Goal: Find specific page/section: Find specific page/section

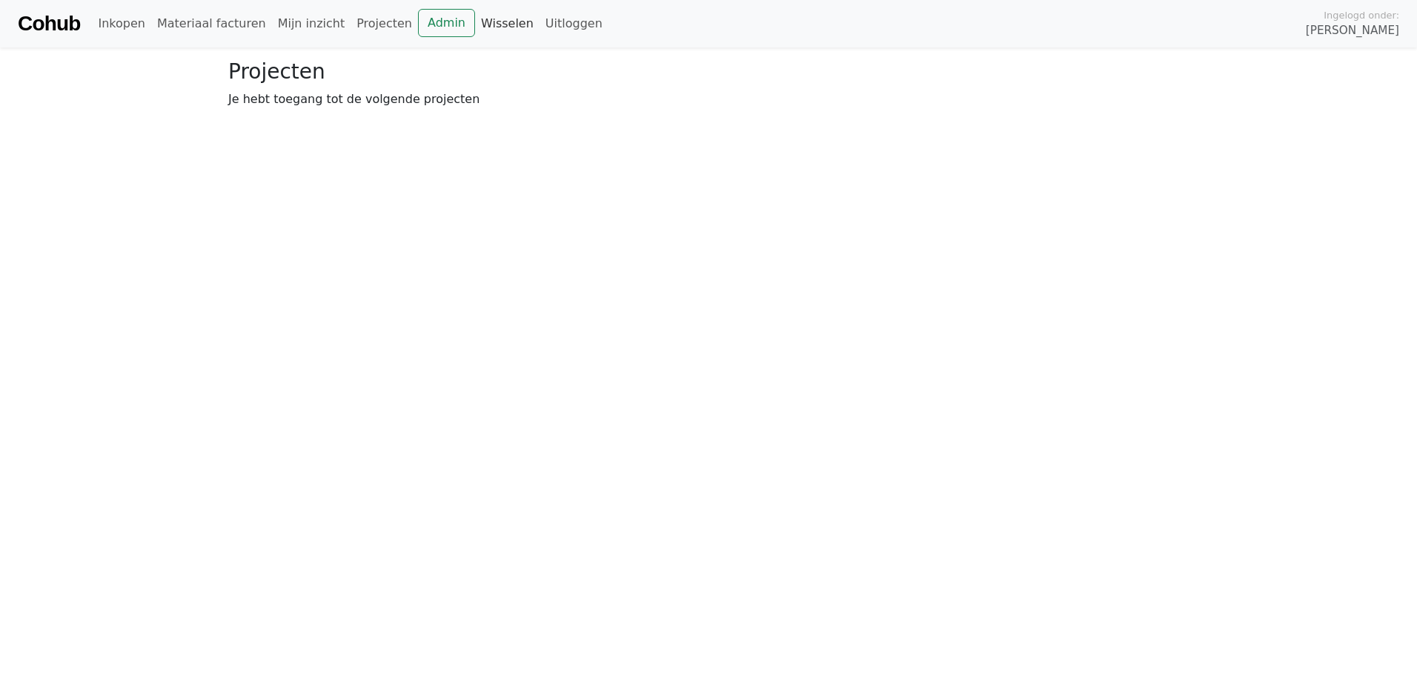
click at [479, 24] on link "Wisselen" at bounding box center [507, 24] width 64 height 30
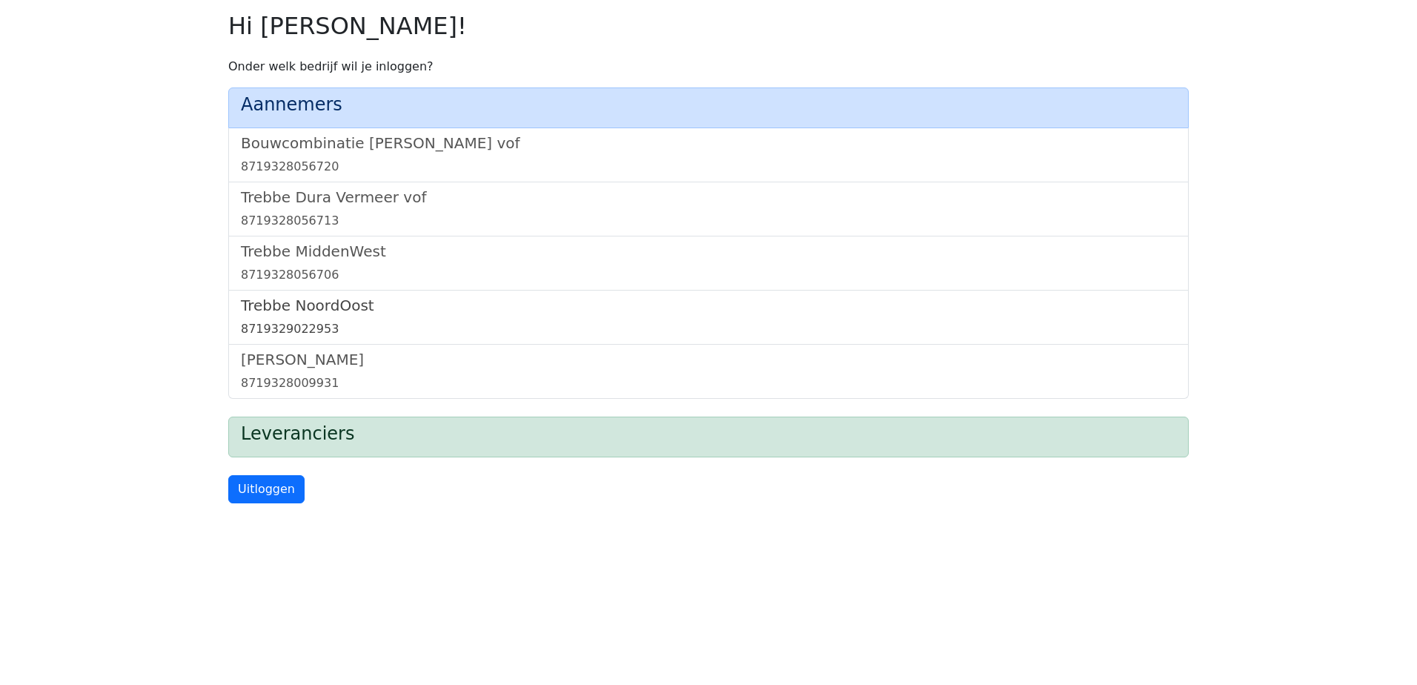
click at [309, 307] on h5 "Trebbe NoordOost" at bounding box center [708, 305] width 935 height 18
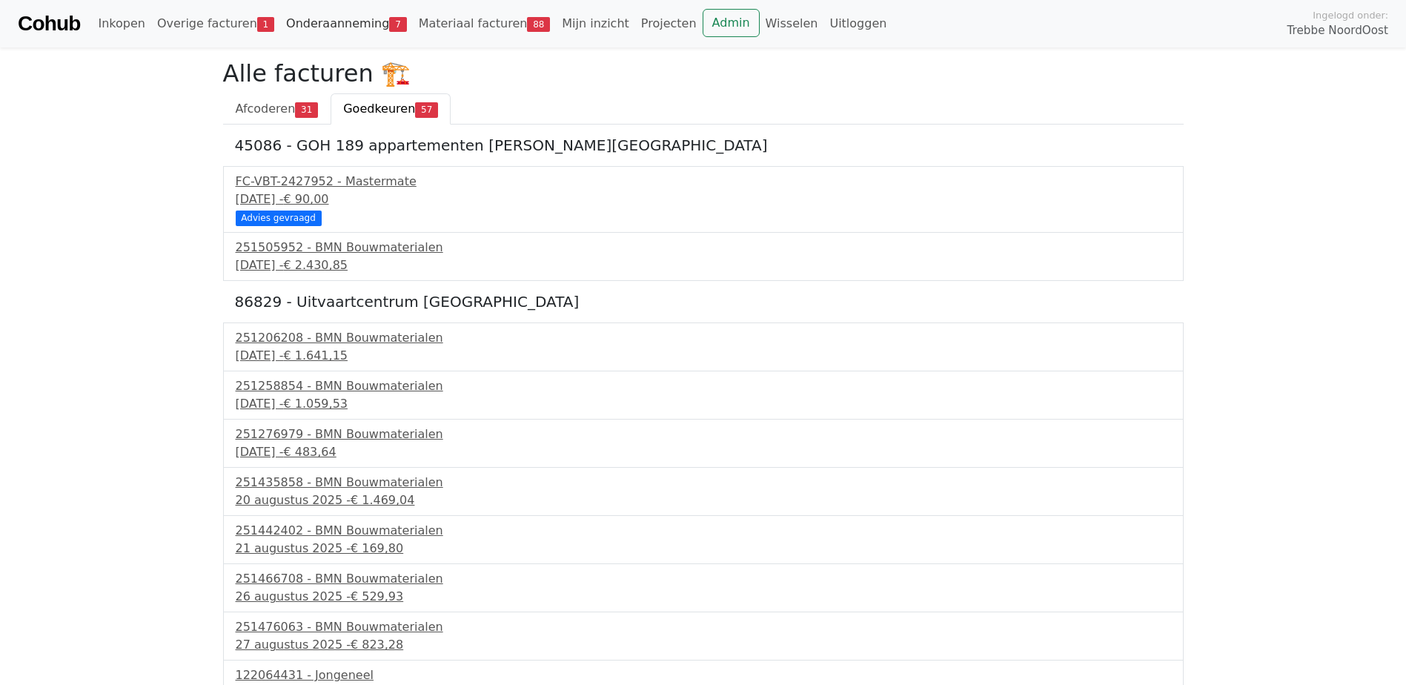
click at [290, 21] on link "Onderaanneming 7" at bounding box center [346, 24] width 133 height 30
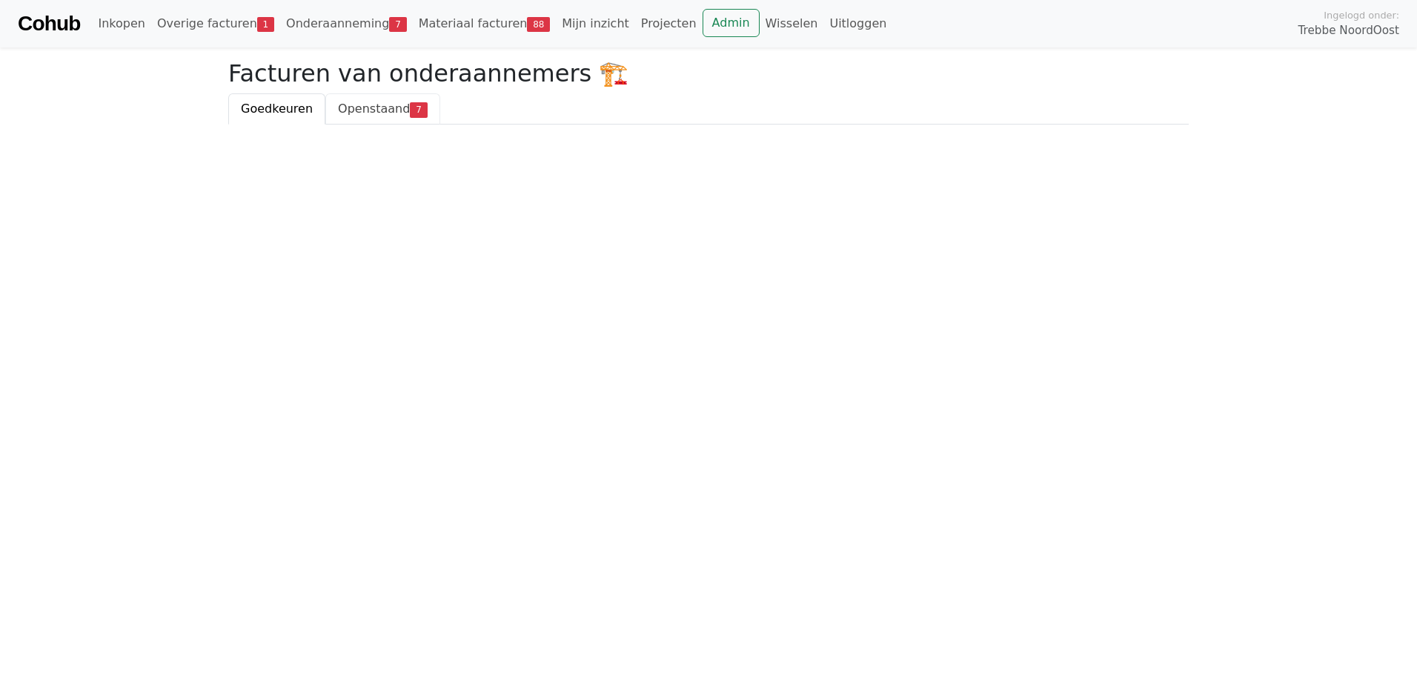
click at [355, 107] on span "Openstaand" at bounding box center [374, 109] width 72 height 14
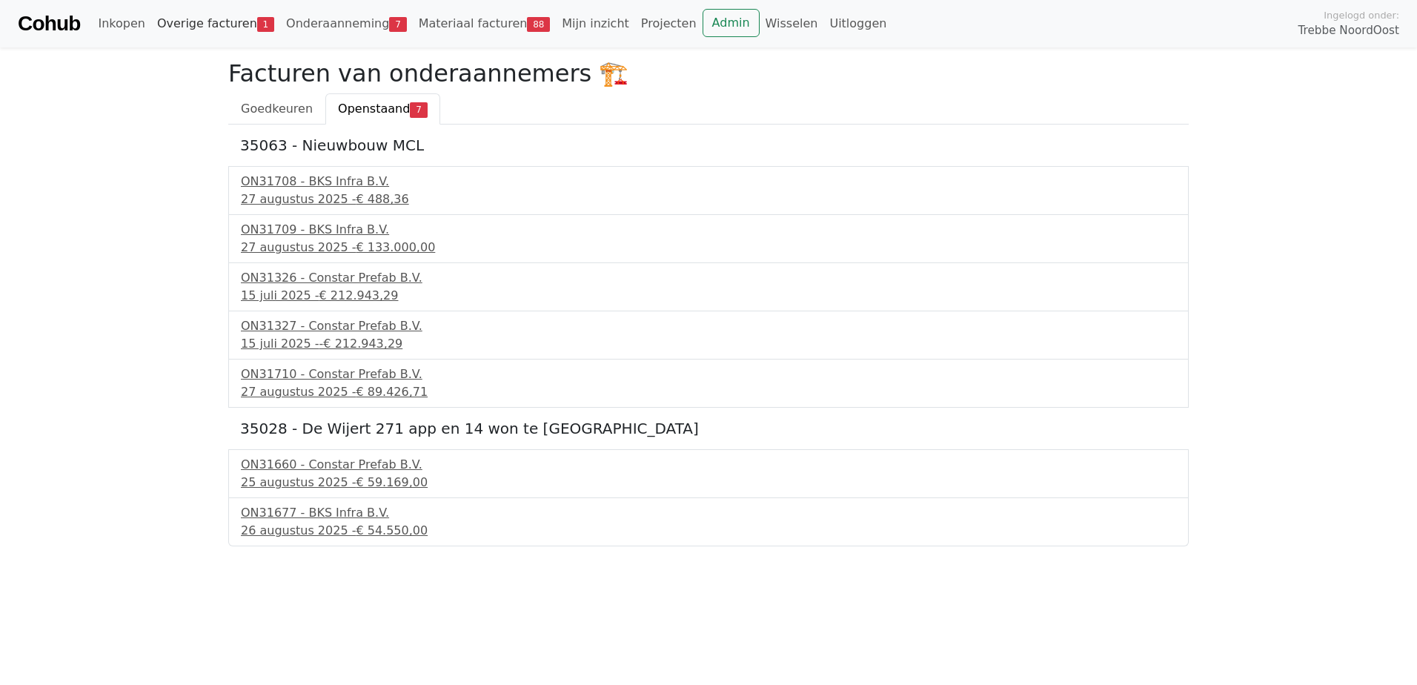
click at [207, 25] on link "Overige facturen 1" at bounding box center [215, 24] width 129 height 30
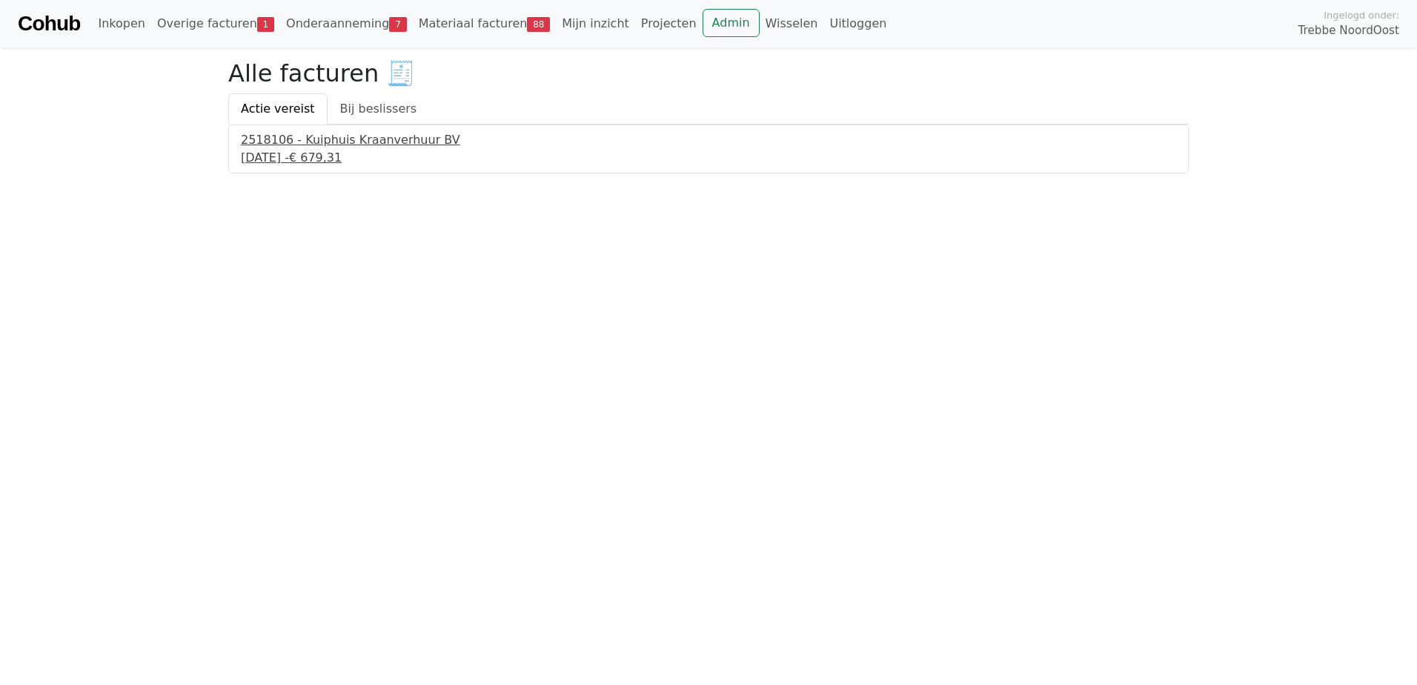
click at [296, 147] on div "2518106 - Kuiphuis Kraanverhuur BV" at bounding box center [708, 140] width 935 height 18
click at [322, 22] on link "Onderaanneming 7" at bounding box center [346, 24] width 133 height 30
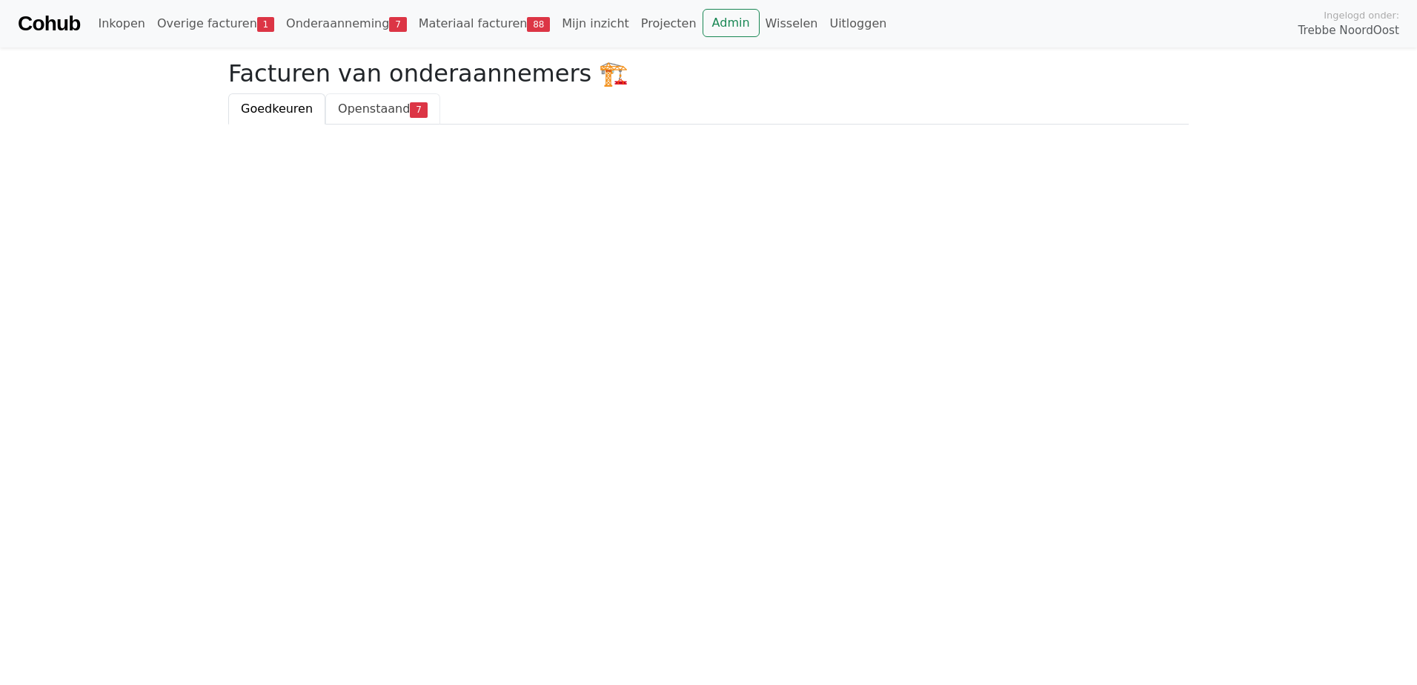
click at [373, 114] on span "Openstaand" at bounding box center [374, 109] width 72 height 14
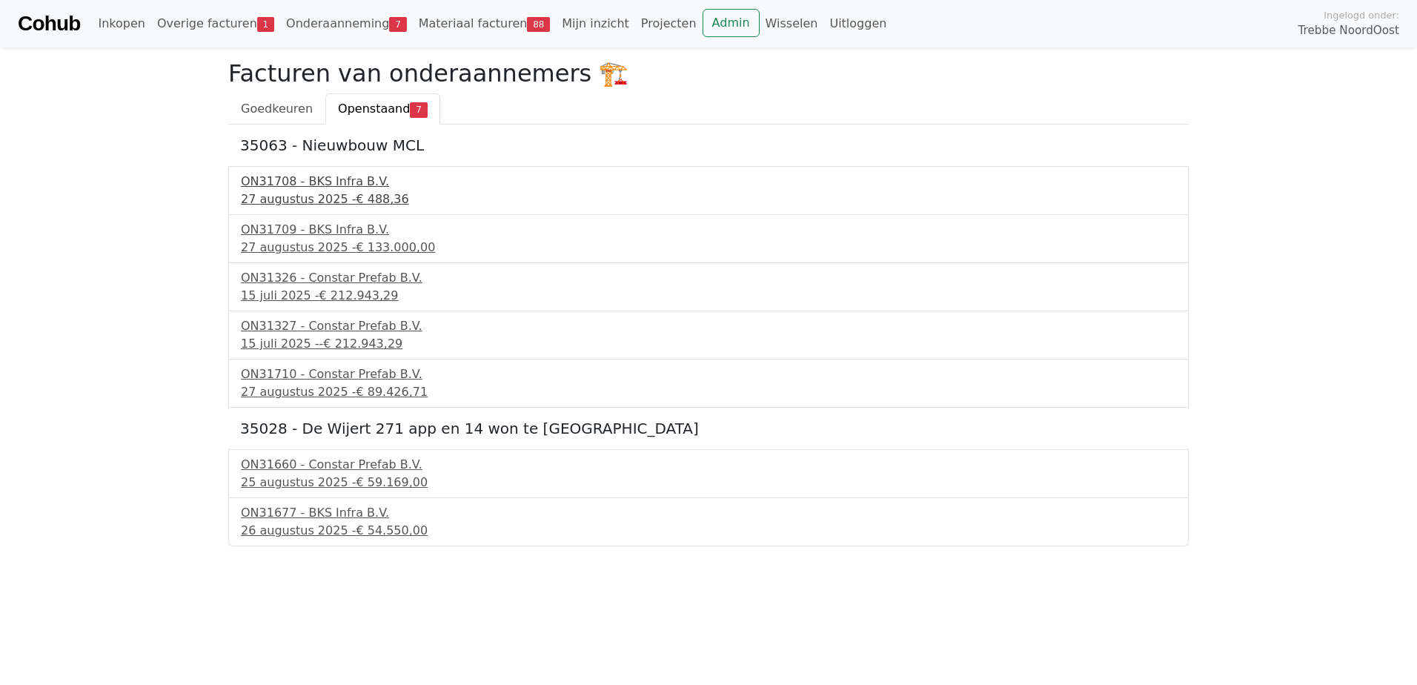
click at [323, 191] on div "27 augustus 2025 - € 488,36" at bounding box center [708, 199] width 935 height 18
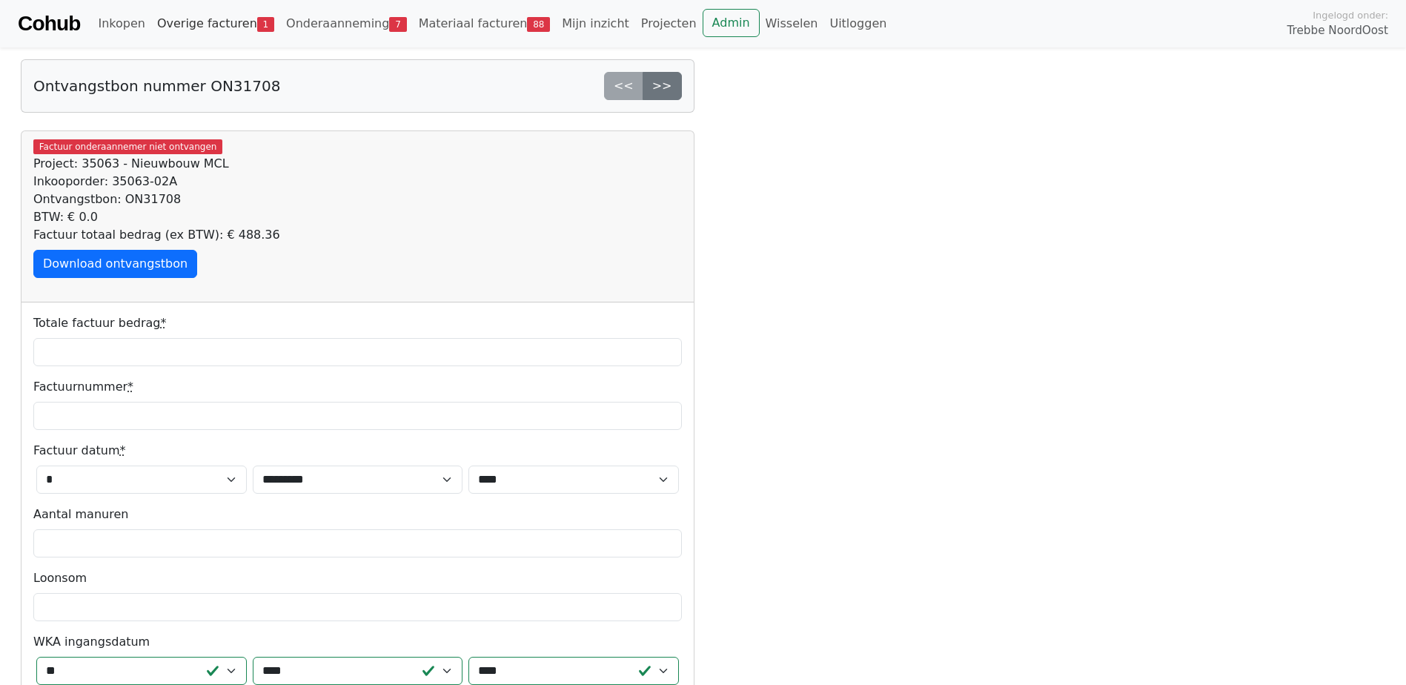
click at [187, 19] on link "Overige facturen 1" at bounding box center [215, 24] width 129 height 30
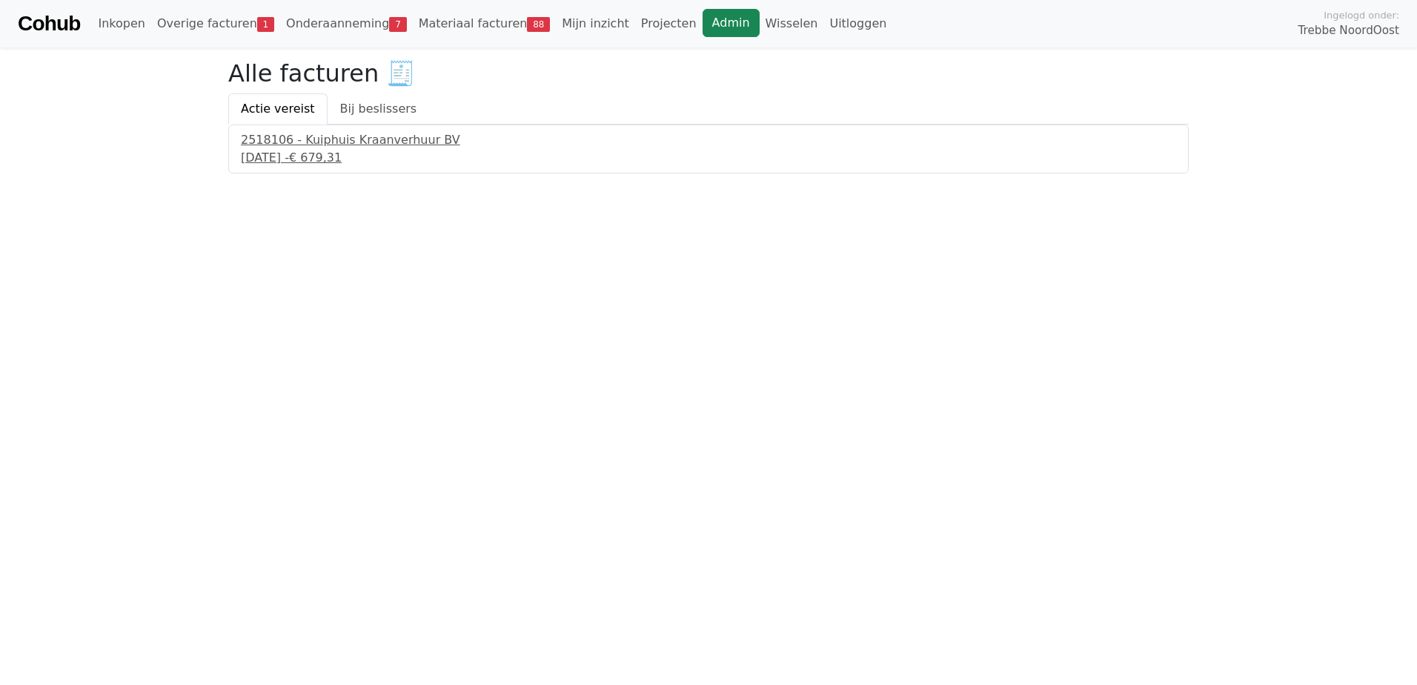
click at [702, 30] on link "Admin" at bounding box center [730, 23] width 57 height 28
